Goal: Information Seeking & Learning: Check status

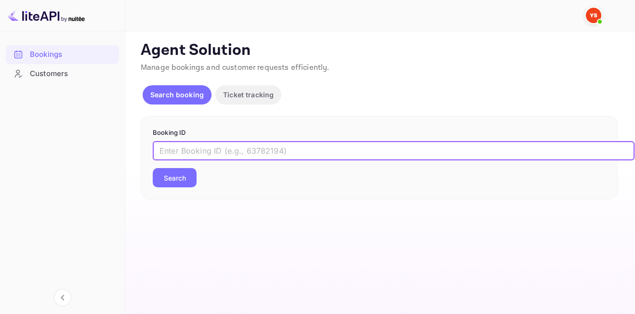
click at [248, 156] on input "text" at bounding box center [393, 150] width 481 height 19
paste input "8397128"
type input "8397128"
click at [173, 185] on button "Search" at bounding box center [175, 177] width 44 height 19
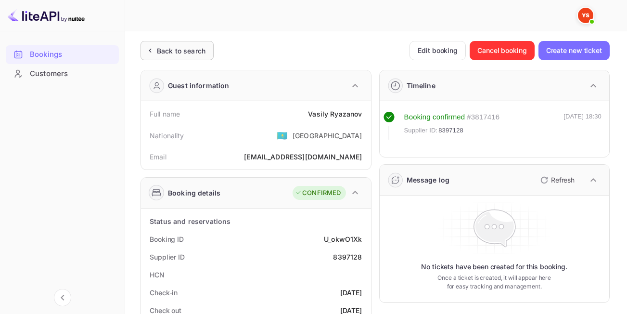
click at [172, 55] on div "Back to search" at bounding box center [181, 51] width 49 height 10
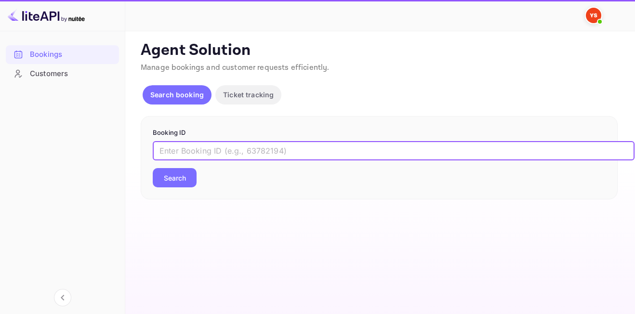
click at [244, 157] on input "text" at bounding box center [393, 150] width 481 height 19
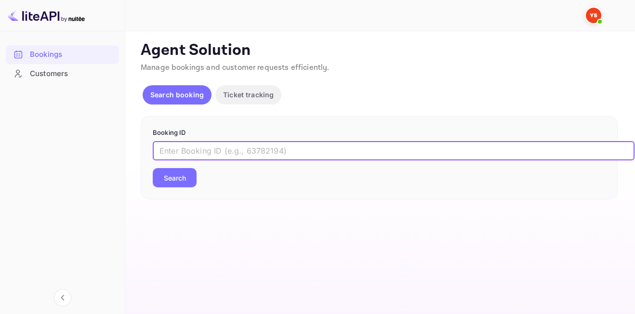
paste input "8528910"
type input "8528910"
click at [153, 168] on button "Search" at bounding box center [175, 177] width 44 height 19
